Goal: Task Accomplishment & Management: Manage account settings

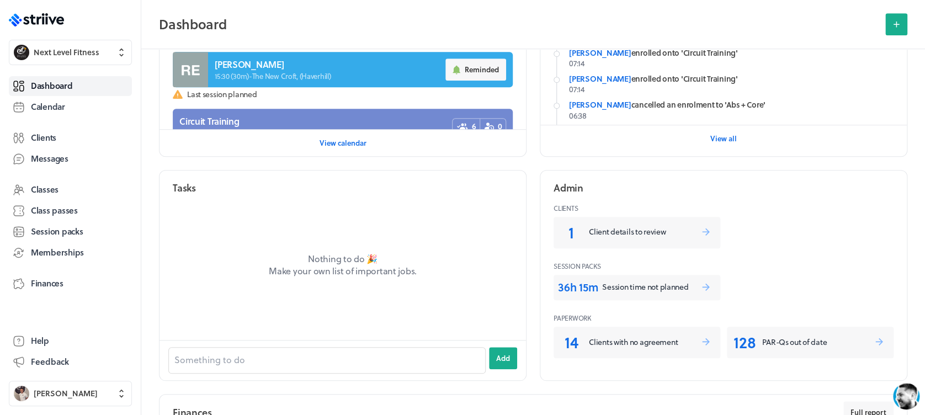
scroll to position [347, 0]
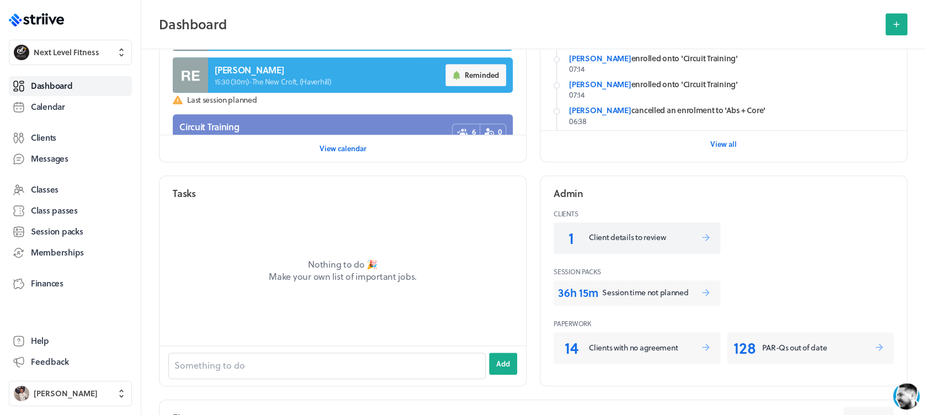
click at [675, 239] on p "Client details to review" at bounding box center [644, 237] width 111 height 11
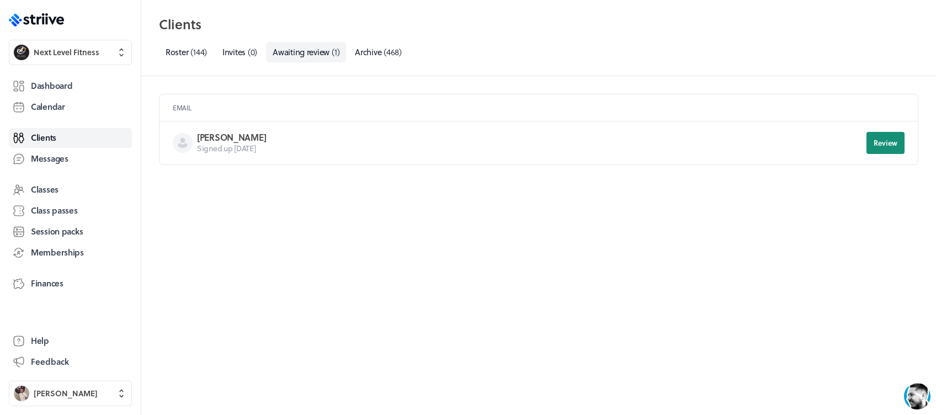
click at [879, 136] on button "Review" at bounding box center [885, 143] width 38 height 22
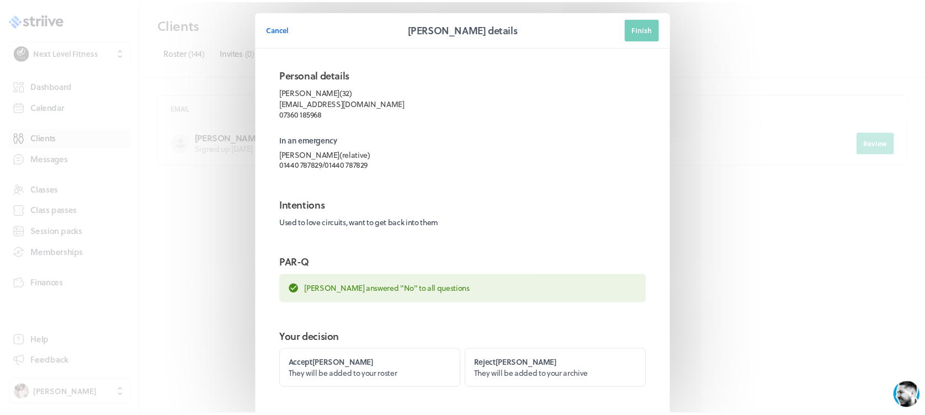
scroll to position [57, 0]
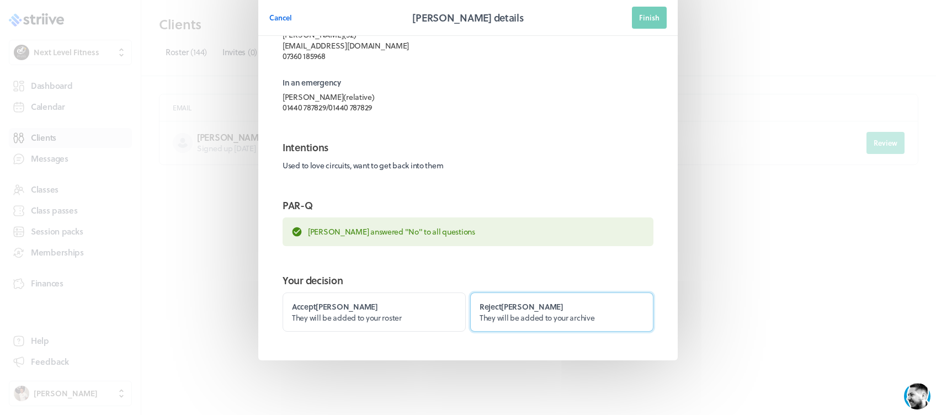
click at [528, 323] on label "Reject [PERSON_NAME] They will be added to your archive" at bounding box center [561, 311] width 183 height 39
click at [0, 0] on input "Reject [PERSON_NAME] They will be added to your archive" at bounding box center [0, 0] width 0 height 0
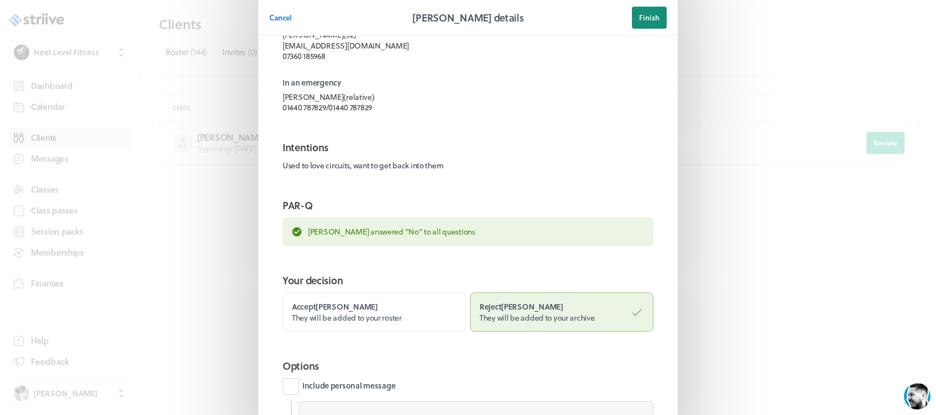
click at [639, 18] on span "Finish" at bounding box center [649, 18] width 20 height 10
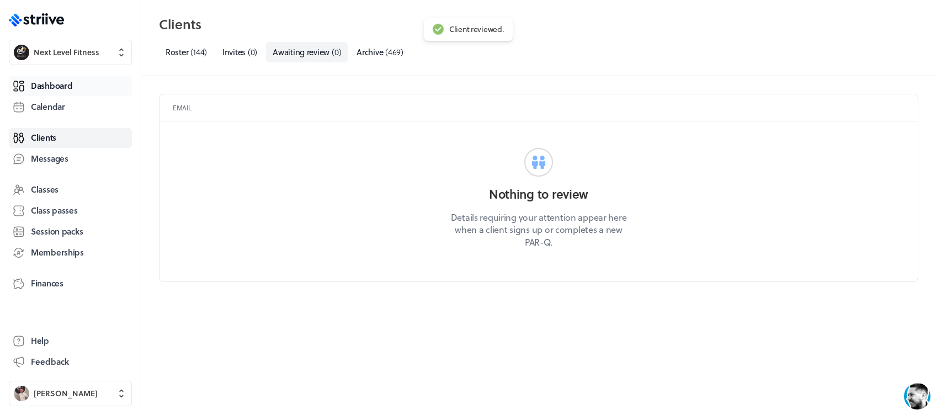
click at [69, 83] on span "Dashboard" at bounding box center [51, 86] width 41 height 12
